Goal: Transaction & Acquisition: Register for event/course

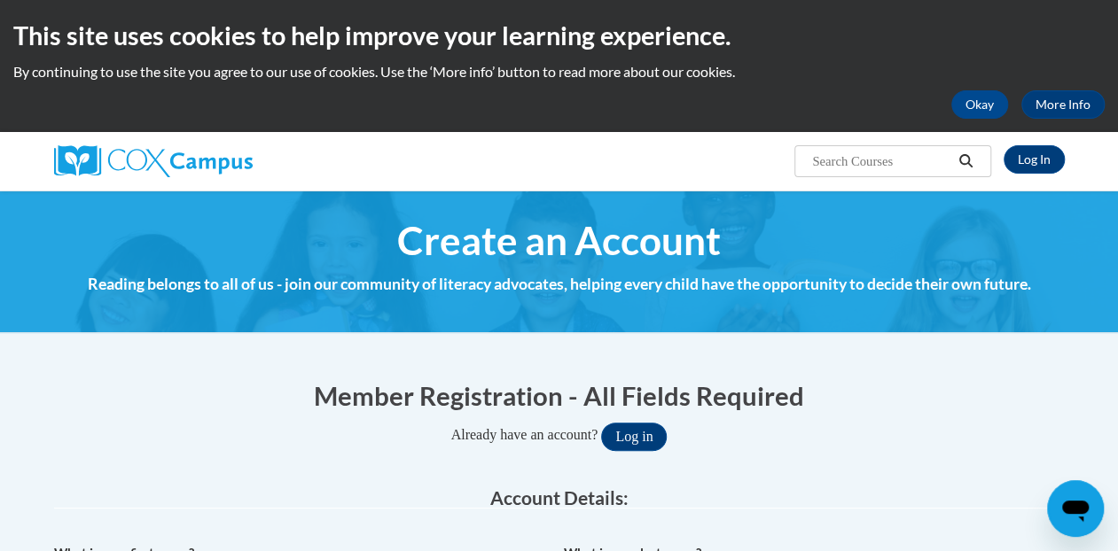
click at [1089, 146] on div "Log In Search Search..." at bounding box center [559, 161] width 1118 height 59
click at [1075, 115] on link "More Info" at bounding box center [1062, 104] width 83 height 28
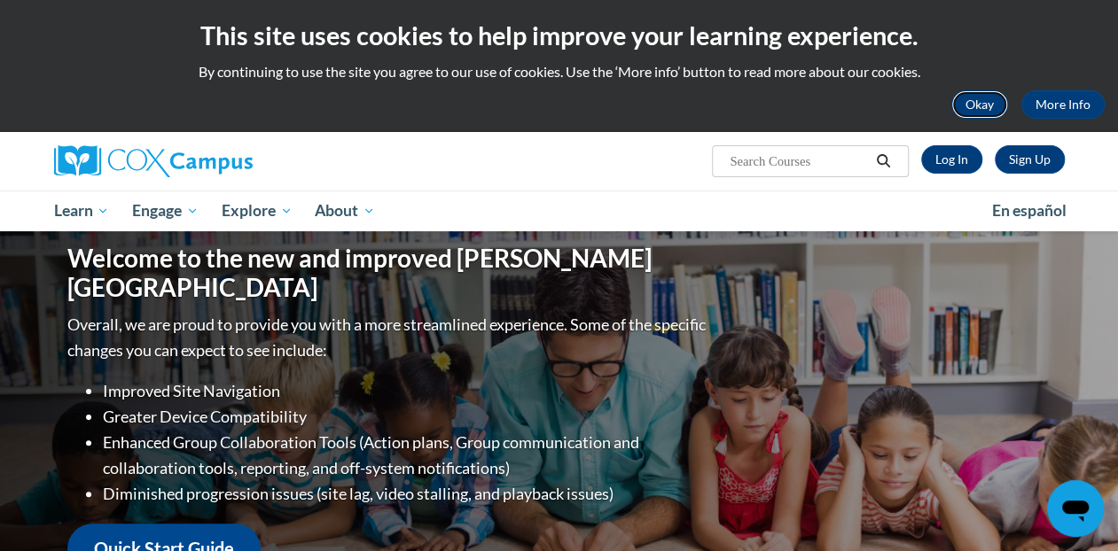
click at [974, 97] on button "Okay" at bounding box center [979, 104] width 57 height 28
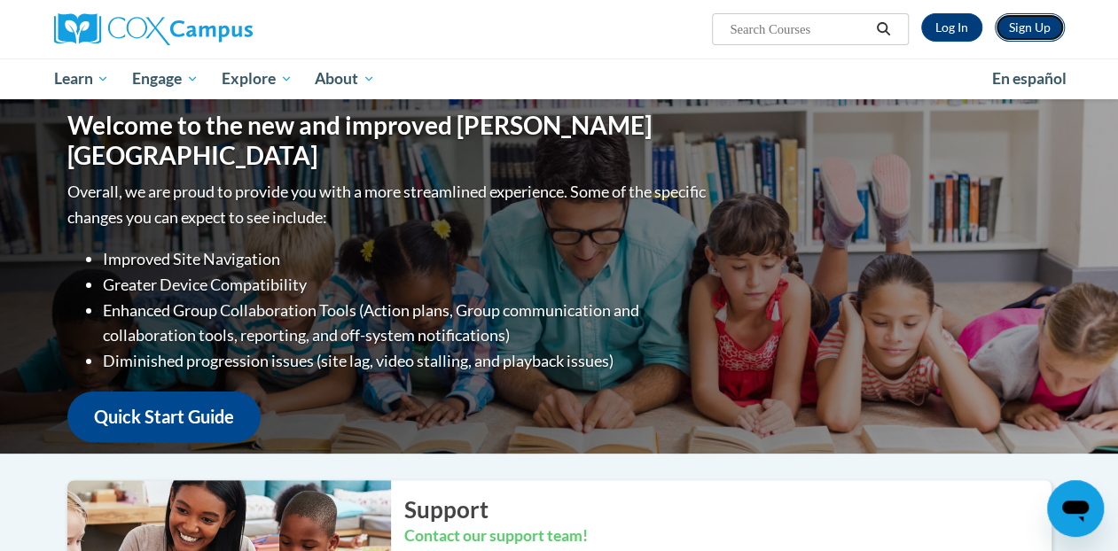
click at [1015, 26] on link "Sign Up" at bounding box center [1030, 27] width 70 height 28
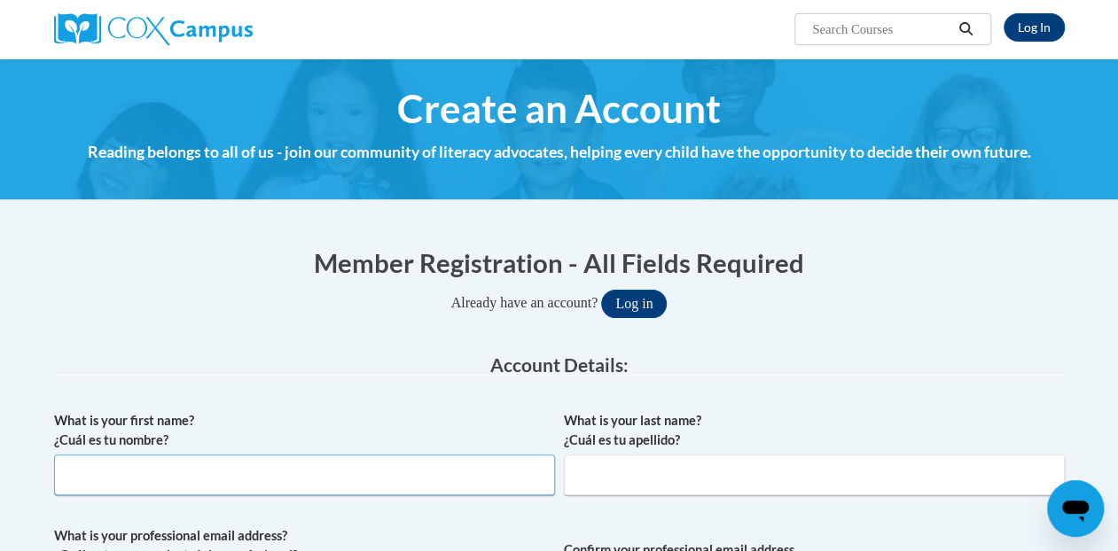
click at [408, 465] on input "What is your first name? ¿Cuál es tu nombre?" at bounding box center [304, 475] width 501 height 41
type input "LaTanya"
type input "Smith"
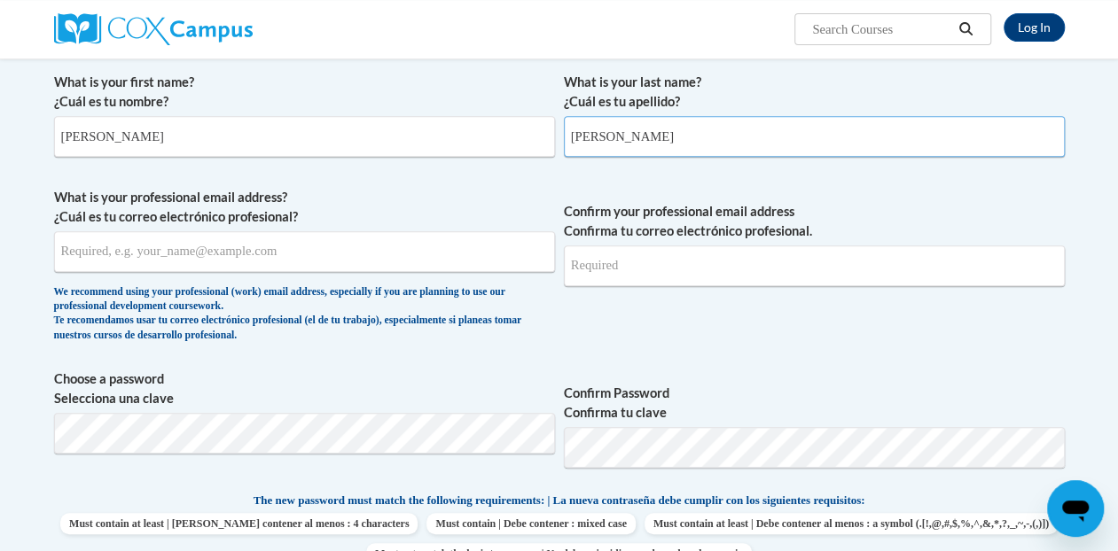
scroll to position [343, 0]
